Goal: Transaction & Acquisition: Purchase product/service

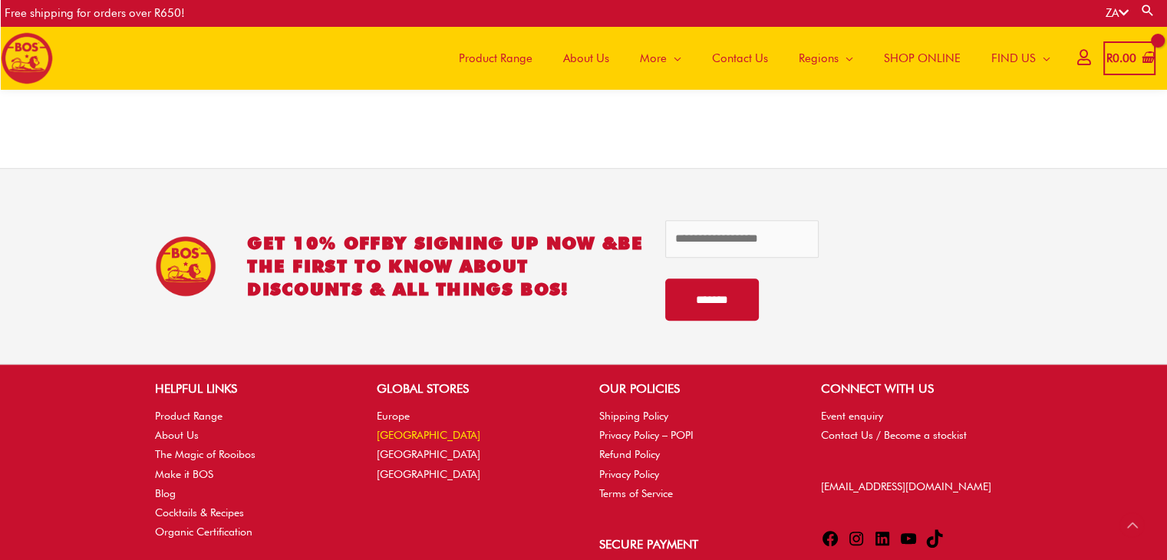
click at [428, 430] on link "[GEOGRAPHIC_DATA]" at bounding box center [429, 435] width 104 height 12
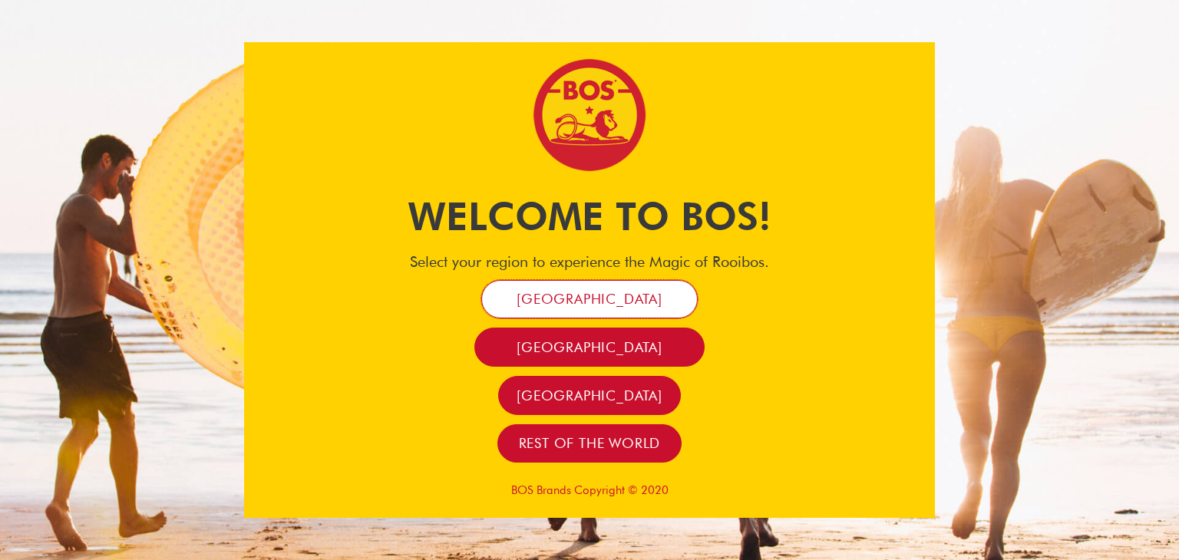
click at [571, 306] on span "[GEOGRAPHIC_DATA]" at bounding box center [589, 299] width 146 height 18
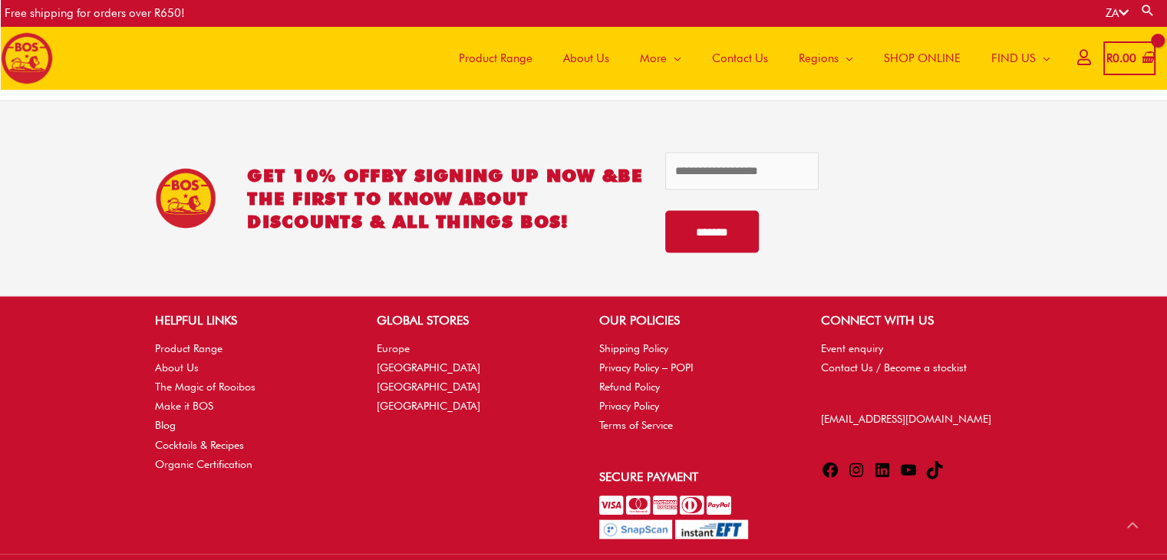
scroll to position [3321, 0]
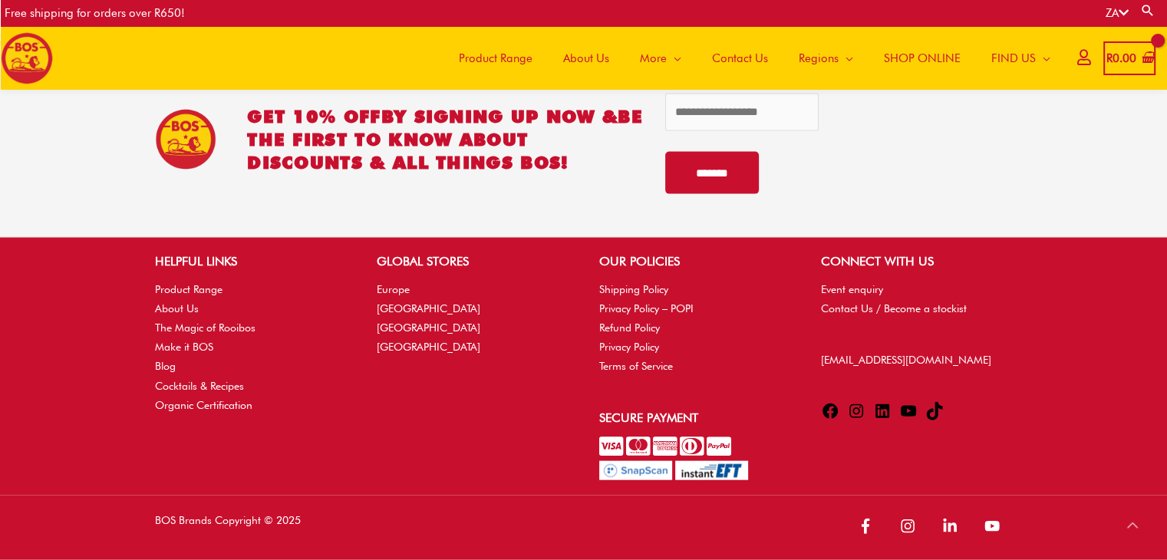
click at [740, 56] on span "Contact Us" at bounding box center [740, 58] width 56 height 46
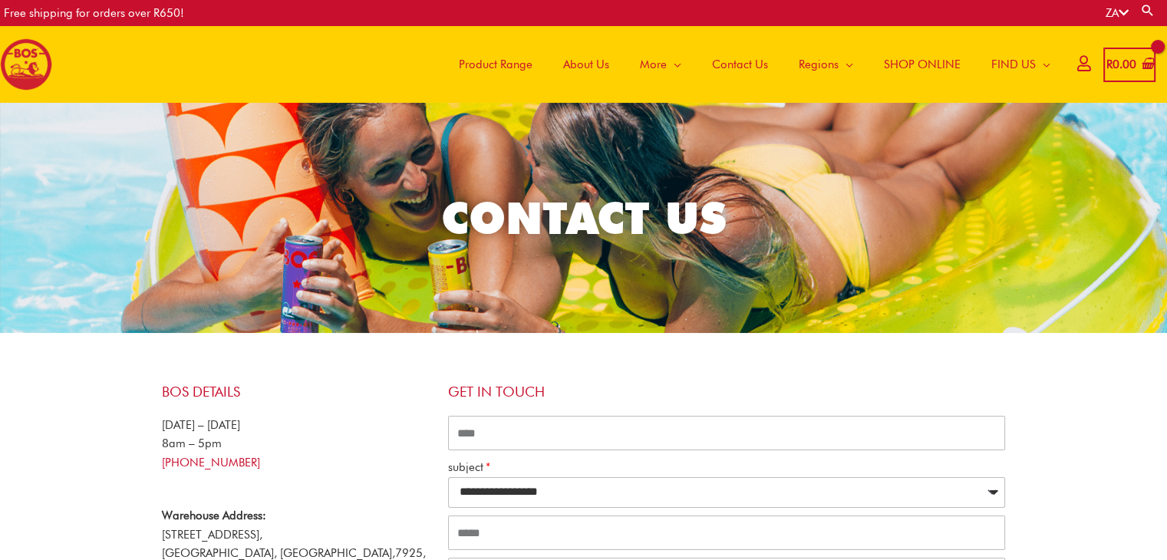
click at [917, 61] on span "SHOP ONLINE" at bounding box center [922, 64] width 77 height 46
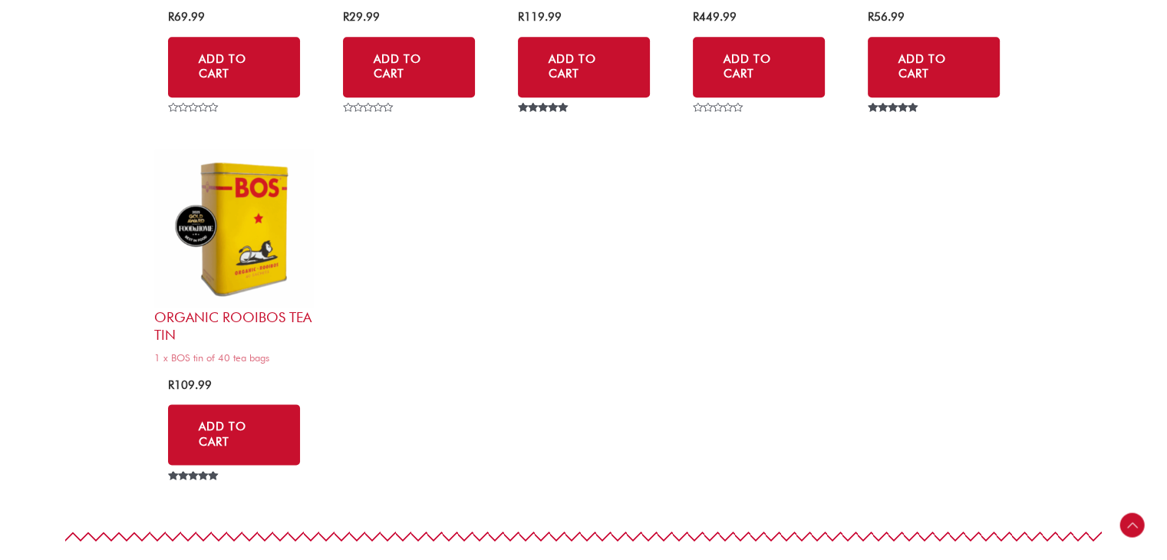
scroll to position [1841, 0]
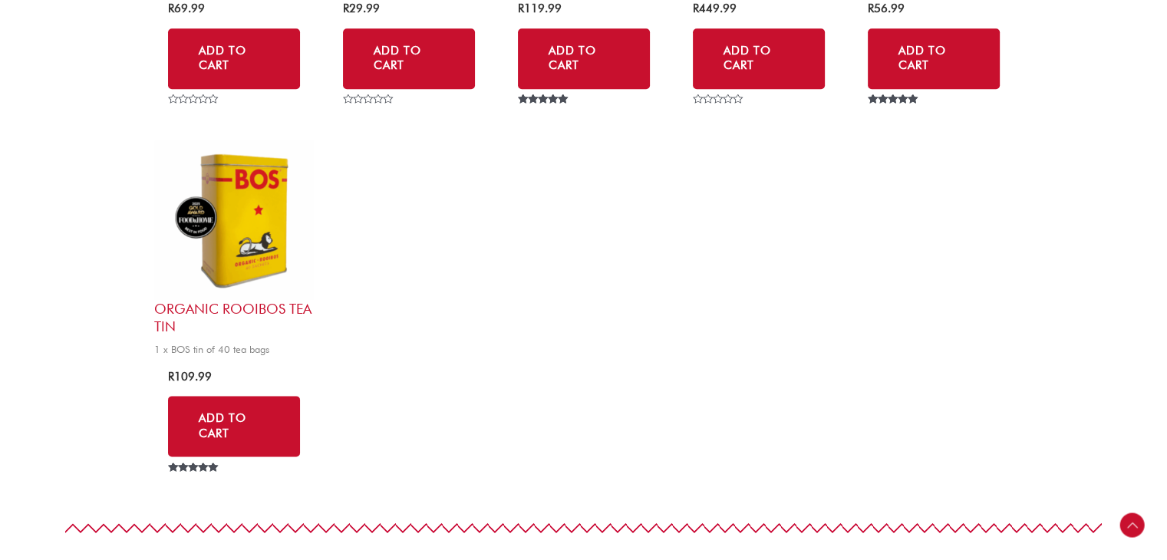
click at [245, 257] on img at bounding box center [234, 220] width 160 height 160
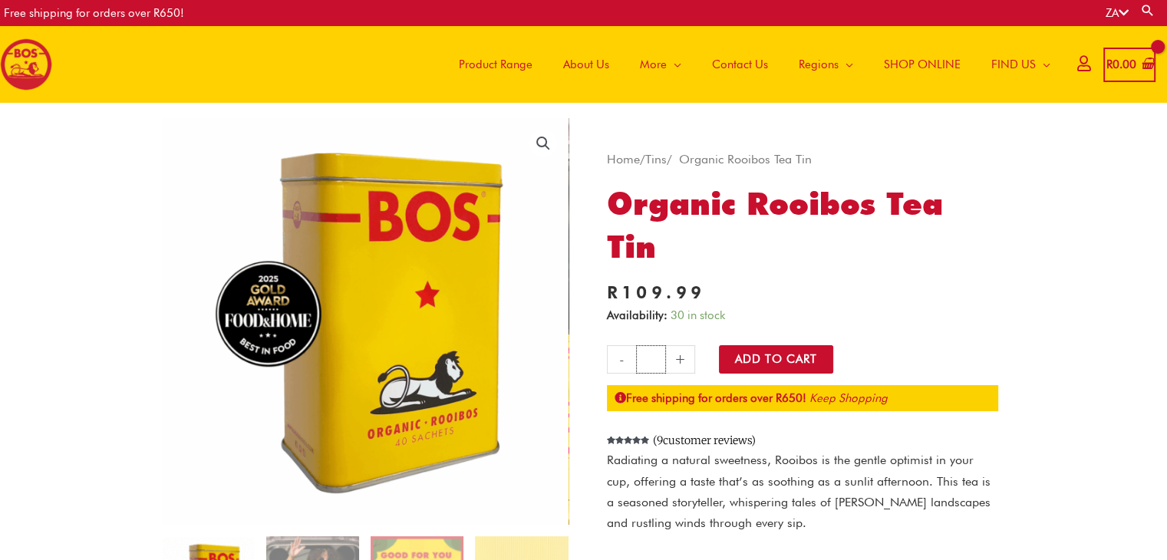
click at [658, 357] on input "*" at bounding box center [651, 359] width 30 height 28
type input "*"
click at [809, 354] on button "Add to Cart" at bounding box center [776, 359] width 114 height 28
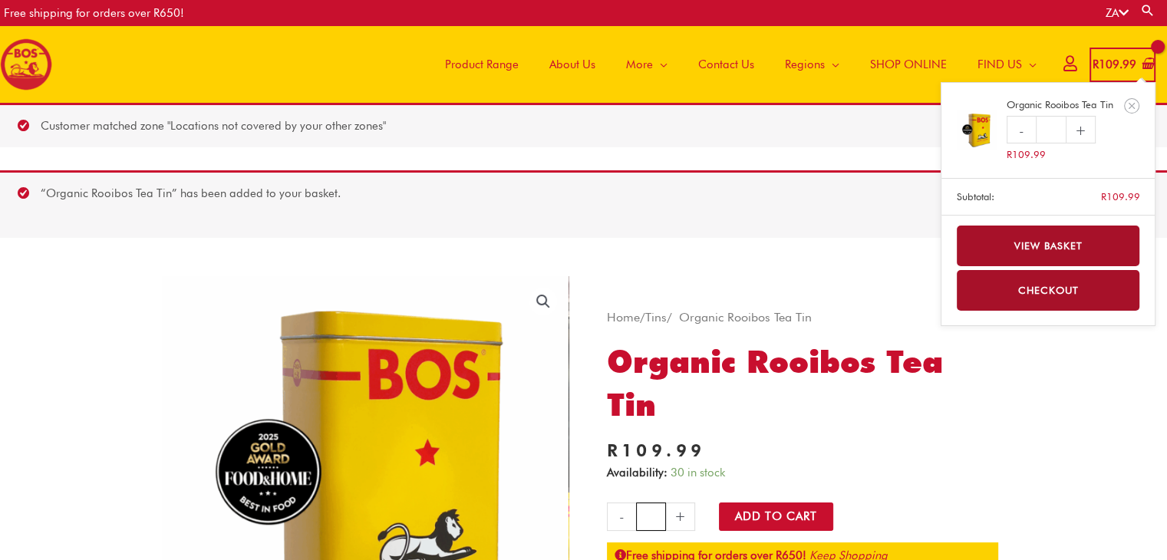
click at [1001, 243] on link "View basket" at bounding box center [1048, 246] width 183 height 41
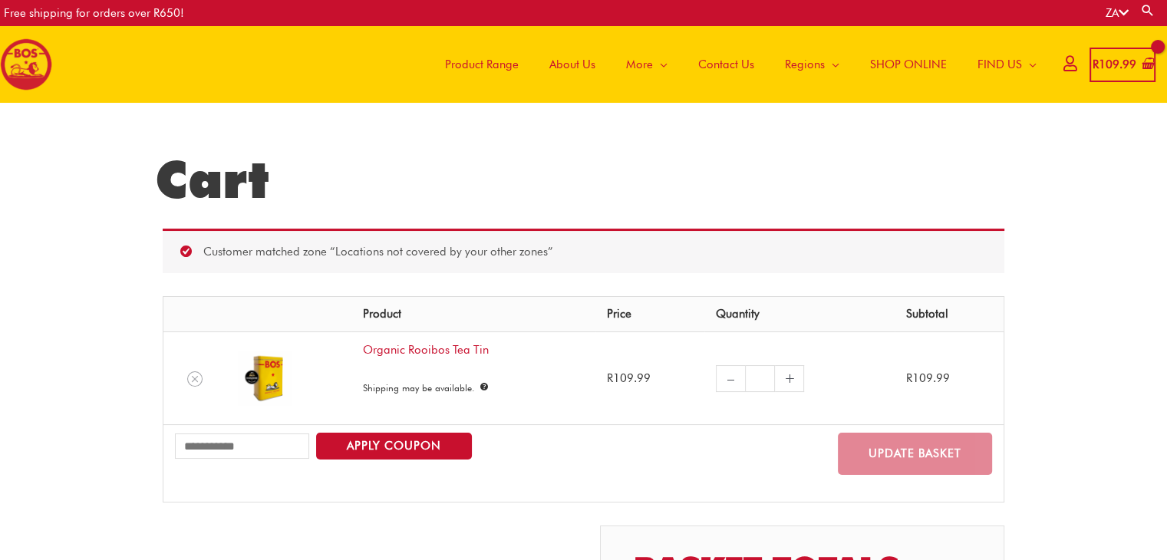
click at [721, 67] on span "Contact Us" at bounding box center [726, 64] width 56 height 46
